Goal: Obtain resource: Download file/media

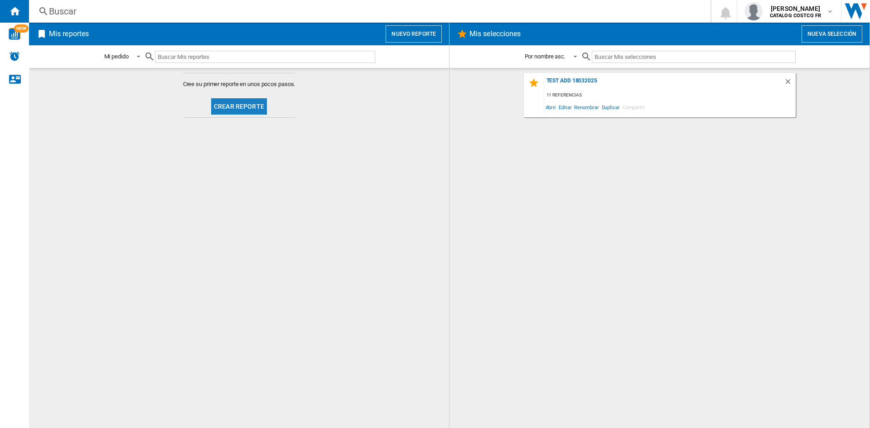
click at [245, 101] on button "Crear reporte" at bounding box center [239, 106] width 56 height 16
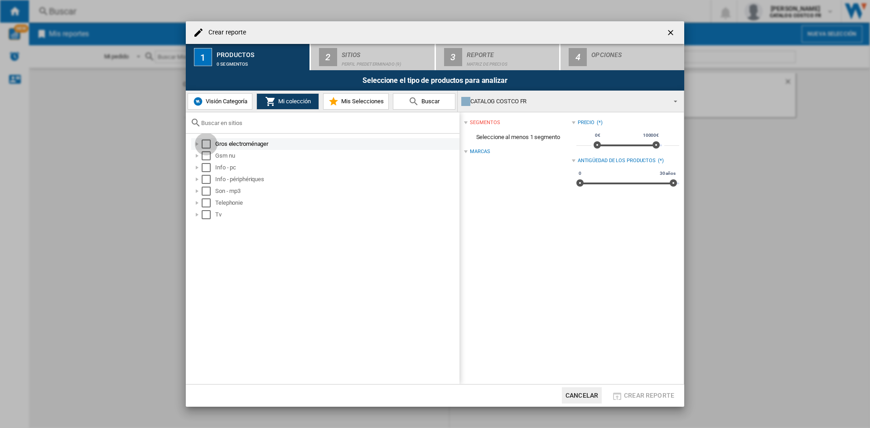
click at [209, 142] on div "Select" at bounding box center [206, 144] width 9 height 9
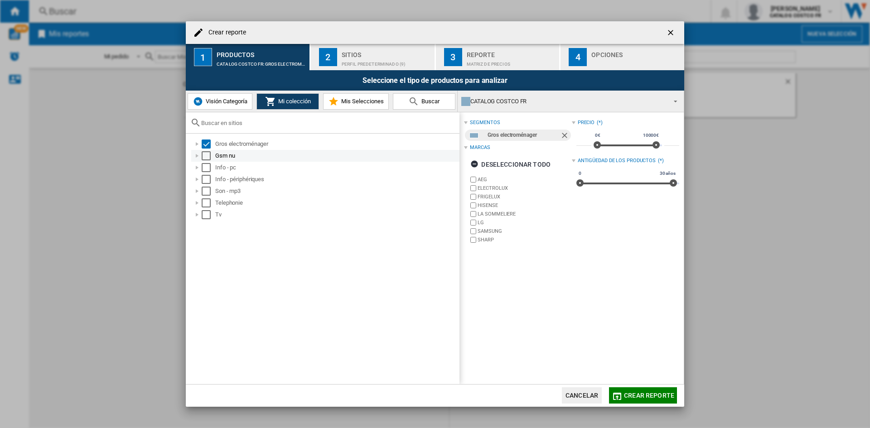
click at [207, 154] on div "Select" at bounding box center [206, 155] width 9 height 9
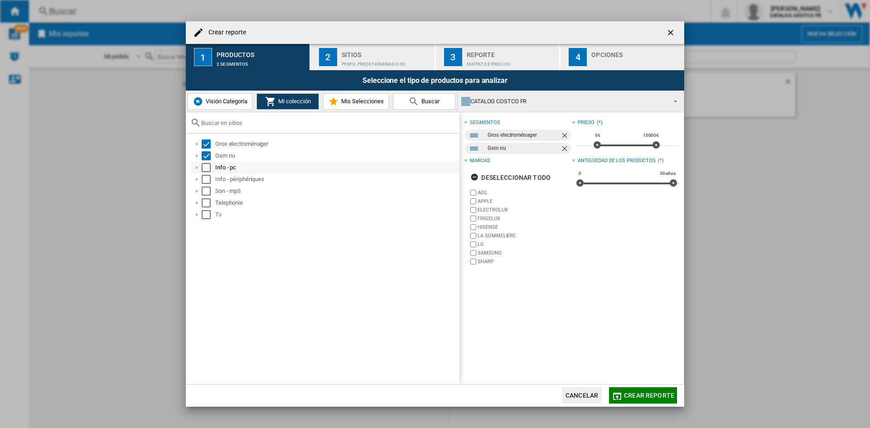
click at [212, 168] on md-checkbox "Select" at bounding box center [209, 167] width 14 height 9
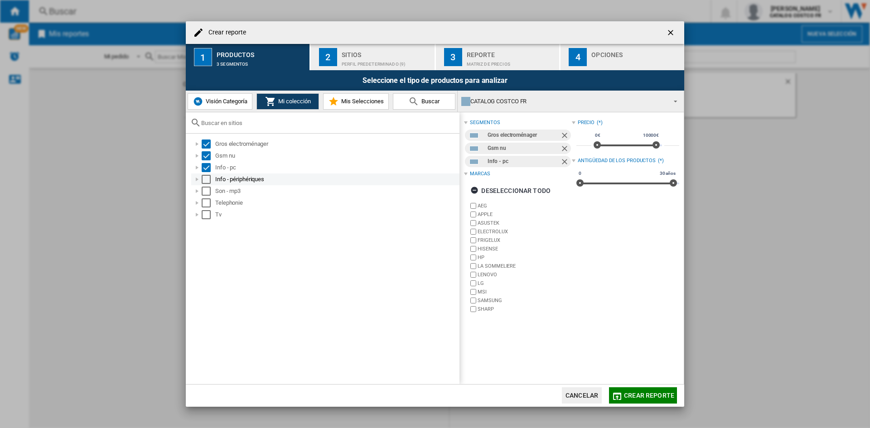
click at [210, 175] on div "Select" at bounding box center [206, 179] width 9 height 9
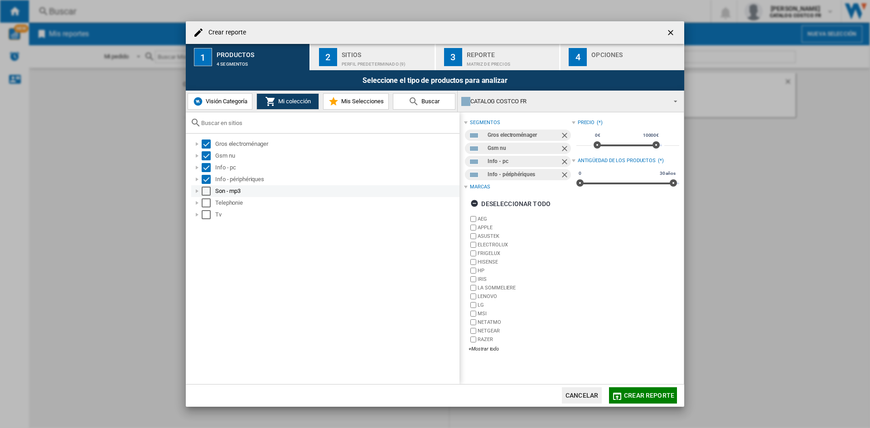
click at [210, 188] on div "Select" at bounding box center [206, 191] width 9 height 9
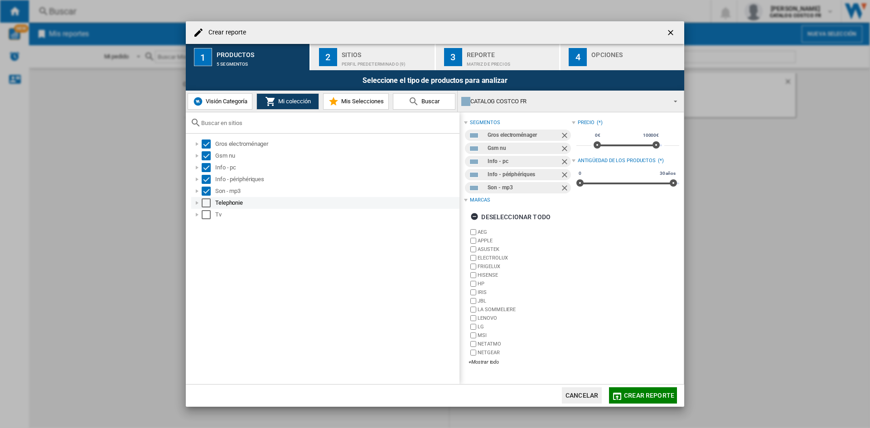
click at [210, 205] on div "Select" at bounding box center [206, 202] width 9 height 9
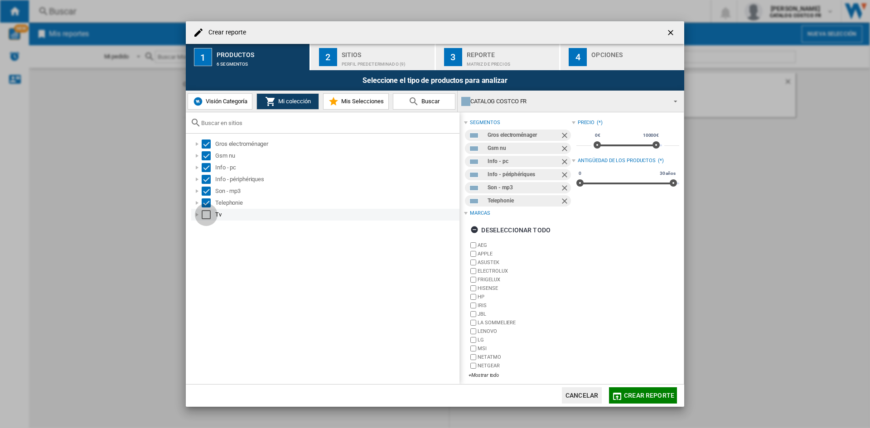
click at [207, 211] on div "Select" at bounding box center [206, 214] width 9 height 9
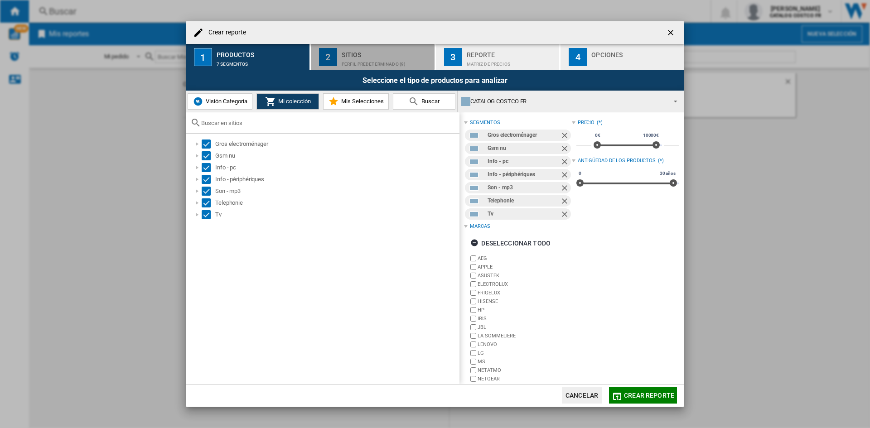
click at [345, 59] on div "Perfil predeterminado (9)" at bounding box center [386, 62] width 89 height 10
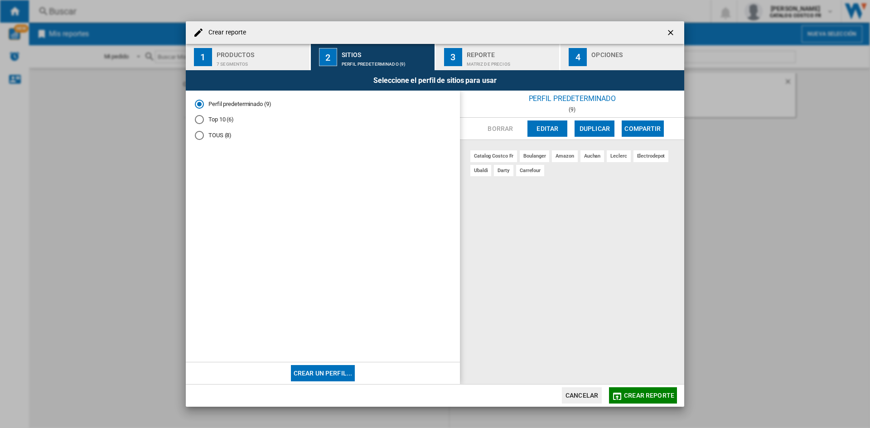
click at [324, 376] on button "Crear un perfil..." at bounding box center [323, 373] width 64 height 16
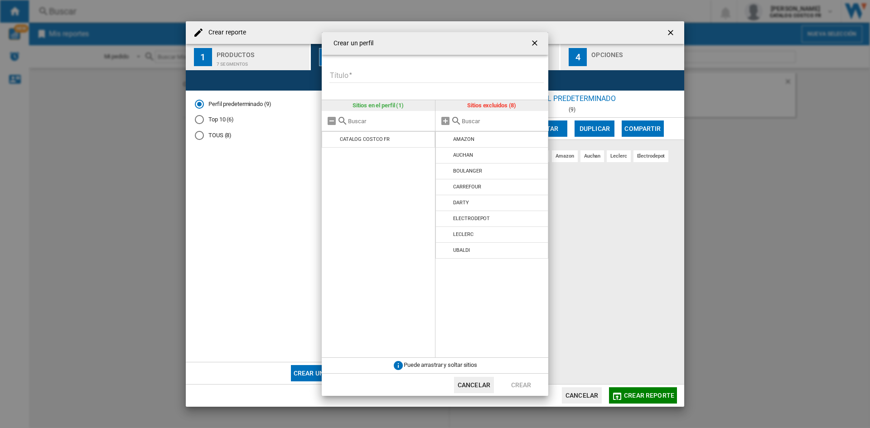
click at [533, 44] on ng-md-icon "getI18NText('BUTTONS.CLOSE_DIALOG')" at bounding box center [535, 44] width 11 height 11
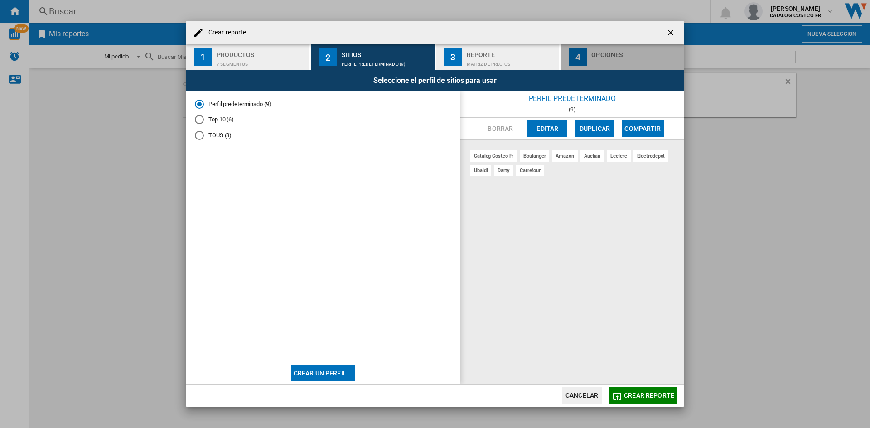
click at [602, 54] on div "Opciones" at bounding box center [635, 53] width 89 height 10
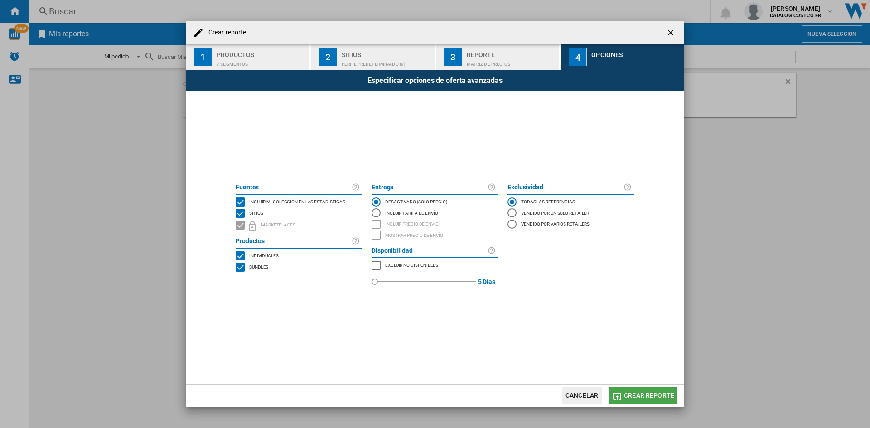
click at [621, 397] on md-icon "button" at bounding box center [616, 396] width 11 height 11
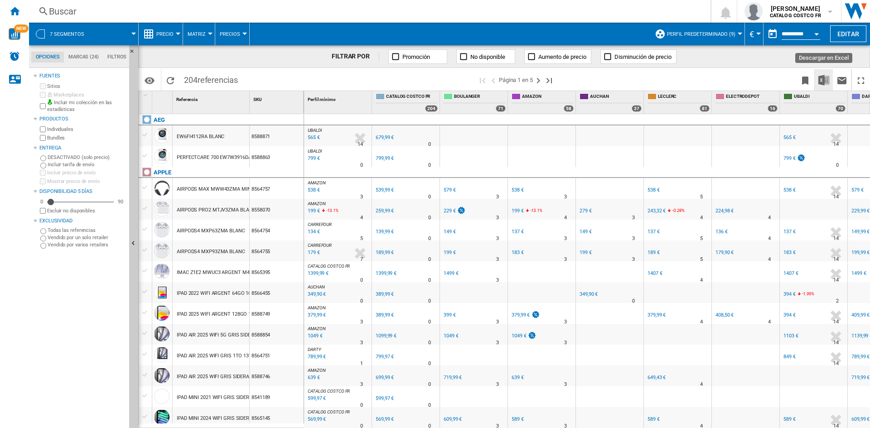
click at [821, 81] on img "Descargar en Excel" at bounding box center [823, 80] width 11 height 11
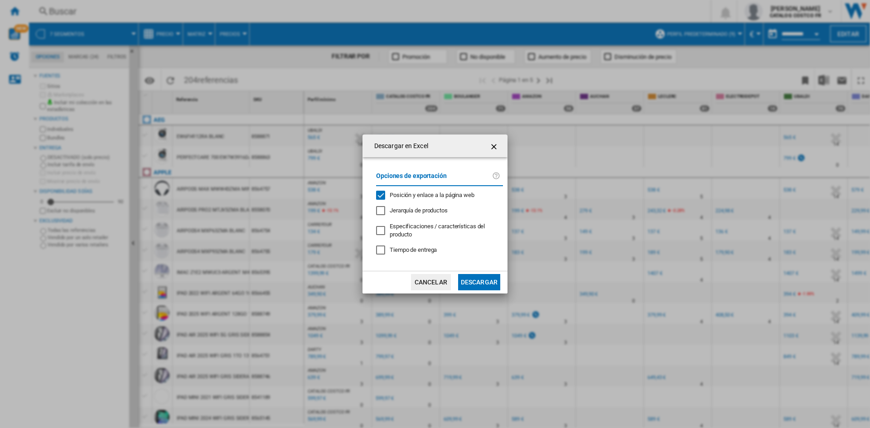
click at [489, 282] on button "Descargar" at bounding box center [479, 282] width 42 height 16
